Goal: Find specific page/section: Find specific page/section

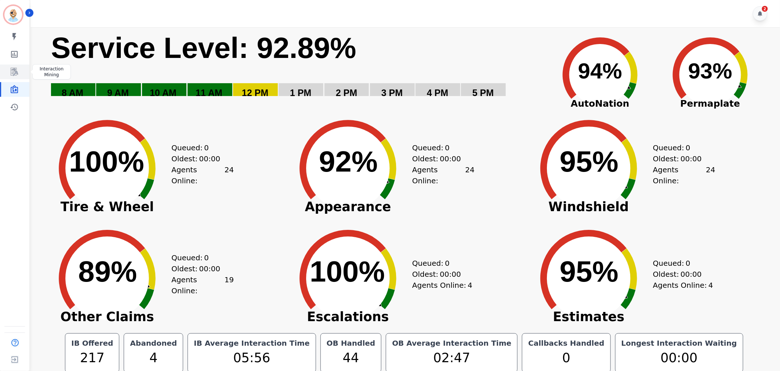
click at [13, 73] on icon "Sidebar" at bounding box center [14, 72] width 9 height 9
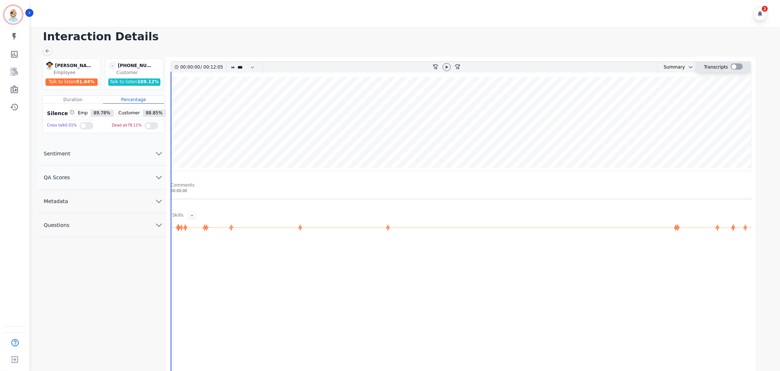
click at [735, 63] on div at bounding box center [736, 67] width 12 height 11
click at [735, 65] on div at bounding box center [736, 66] width 12 height 6
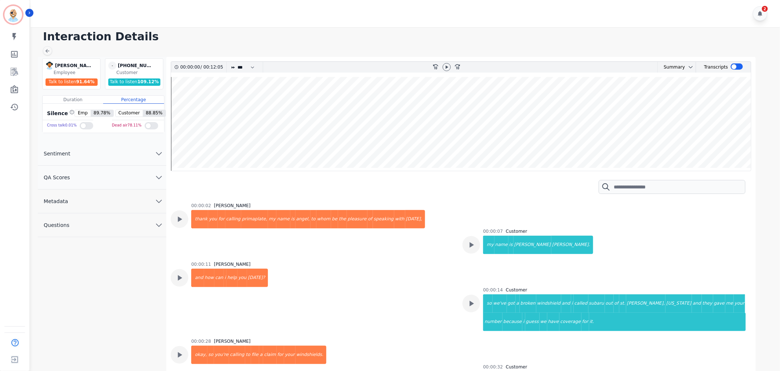
click at [534, 41] on h1 "Interaction Details" at bounding box center [407, 36] width 729 height 13
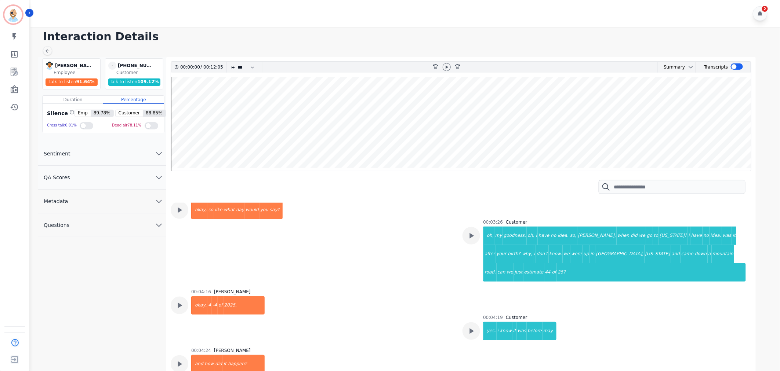
scroll to position [1182, 0]
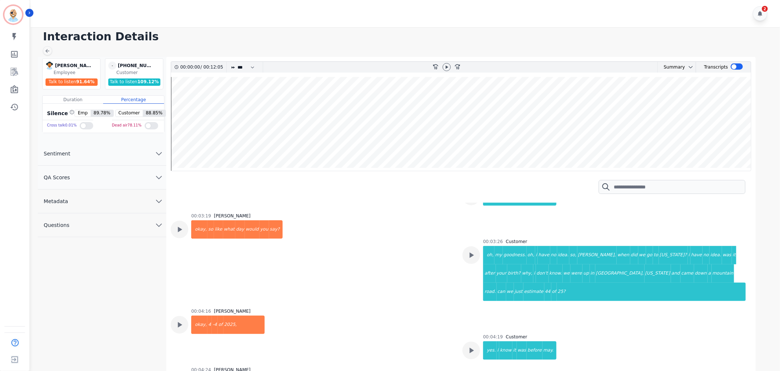
click at [254, 6] on div "2" at bounding box center [405, 13] width 751 height 27
